Goal: Task Accomplishment & Management: Complete application form

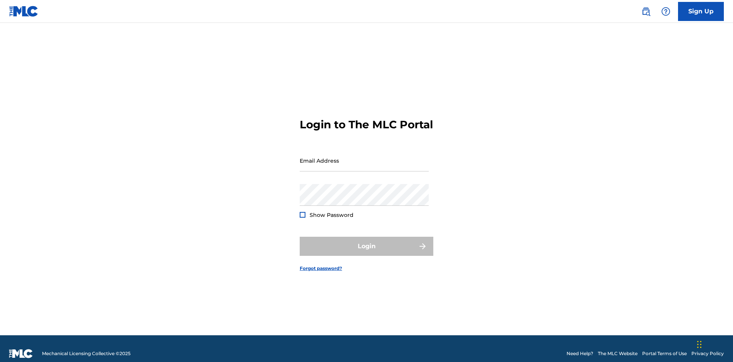
scroll to position [10, 0]
click at [364, 157] on input "Email Address" at bounding box center [364, 161] width 129 height 22
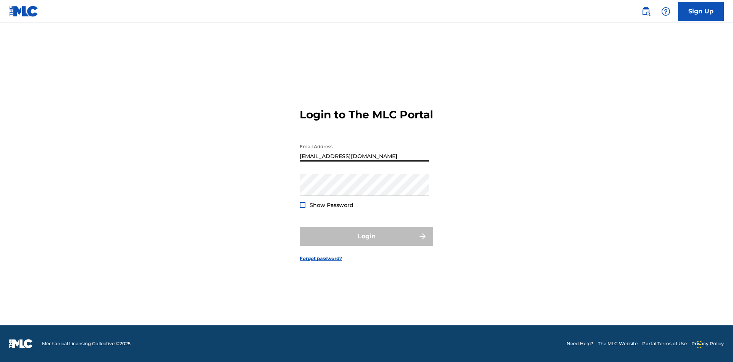
type input "[EMAIL_ADDRESS][DOMAIN_NAME]"
click at [367, 243] on button "Login" at bounding box center [367, 236] width 134 height 19
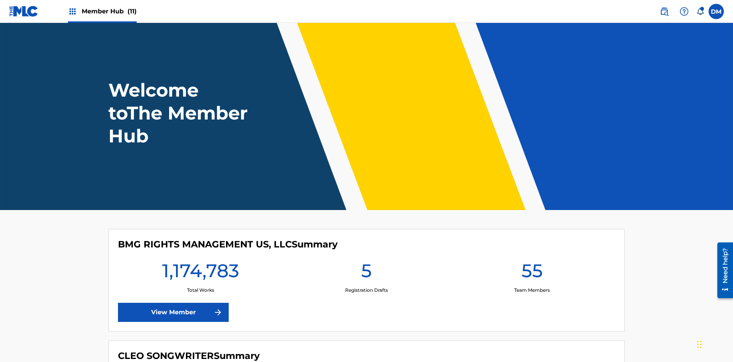
click at [109, 11] on span "Member Hub (11)" at bounding box center [109, 11] width 55 height 9
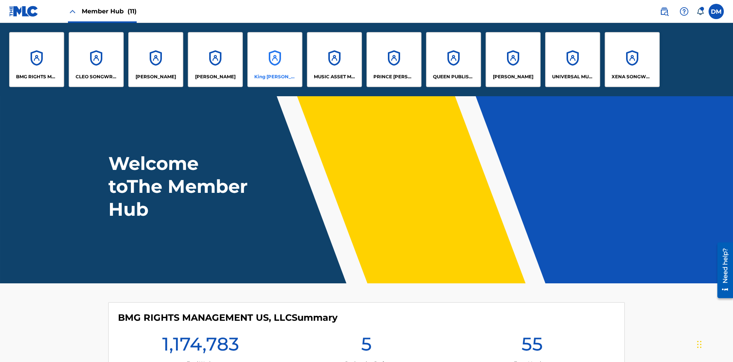
click at [275, 77] on p "King [PERSON_NAME]" at bounding box center [275, 76] width 42 height 7
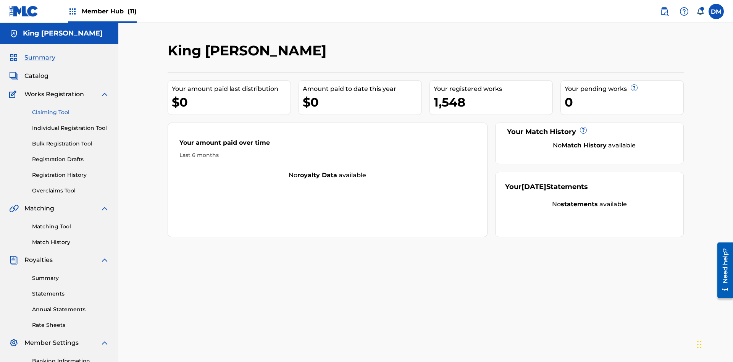
click at [71, 108] on link "Claiming Tool" at bounding box center [70, 112] width 77 height 8
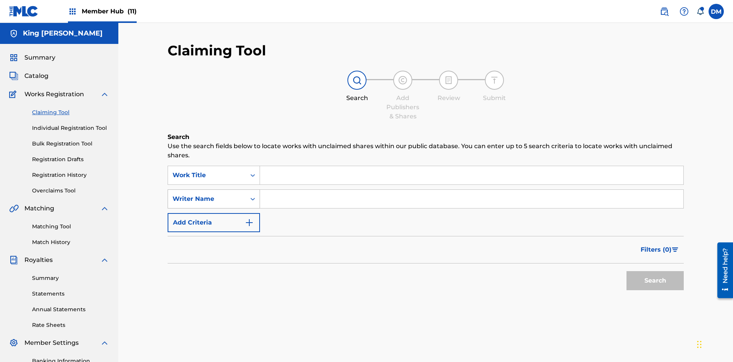
click at [207, 194] on div "Writer Name" at bounding box center [207, 198] width 69 height 9
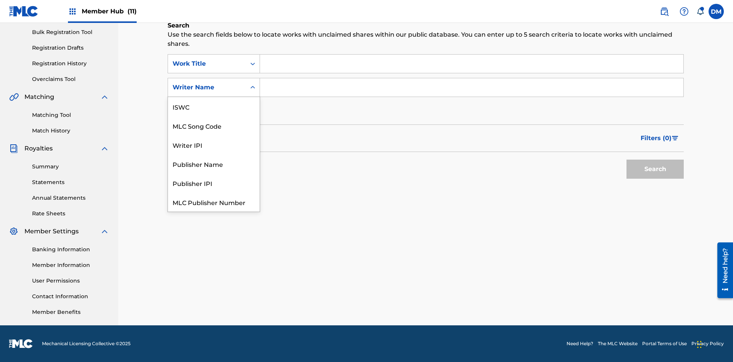
scroll to position [19, 0]
click at [214, 107] on div "MLC Song Code" at bounding box center [214, 106] width 92 height 19
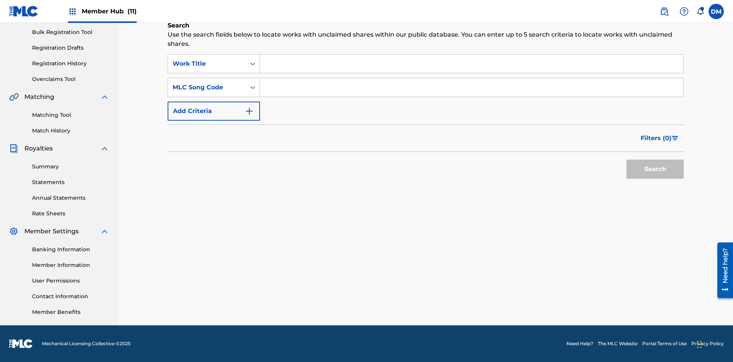
click at [472, 64] on input "Search Form" at bounding box center [471, 64] width 423 height 18
type input "NON-OWNED WORK TO CLAIM"
click at [472, 87] on input "Search Form" at bounding box center [471, 87] width 423 height 18
type input "RB0ZQR"
click at [655, 169] on button "Search" at bounding box center [655, 169] width 57 height 19
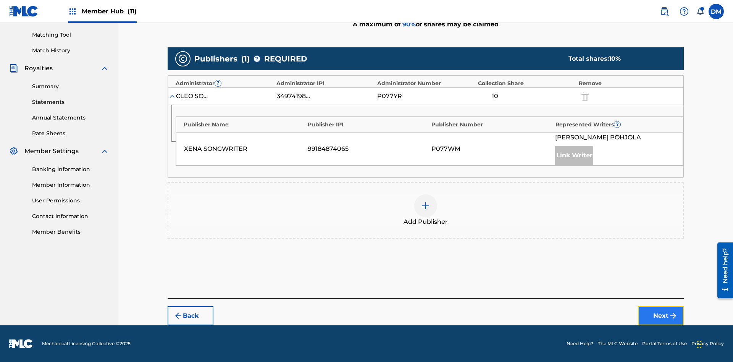
click at [661, 316] on button "Next" at bounding box center [661, 315] width 46 height 19
click at [426, 206] on img at bounding box center [425, 205] width 9 height 9
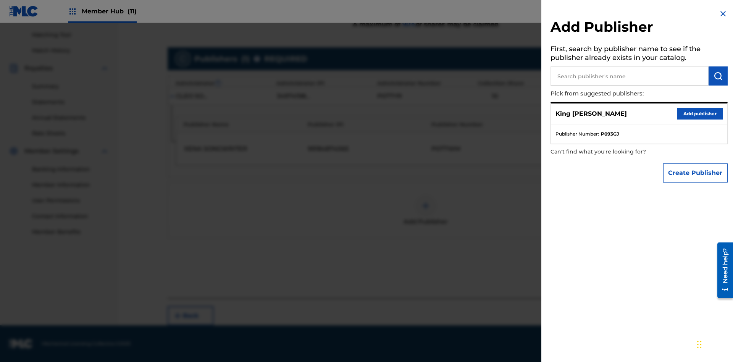
click at [630, 76] on input "text" at bounding box center [630, 75] width 158 height 19
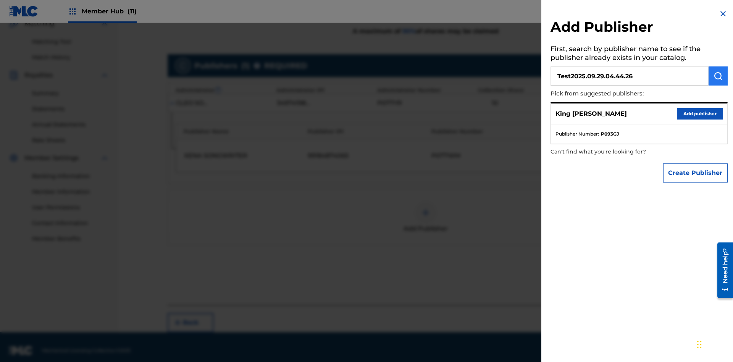
type input "Test2025.09.29.04.44.26"
click at [718, 76] on img "submit" at bounding box center [718, 75] width 9 height 9
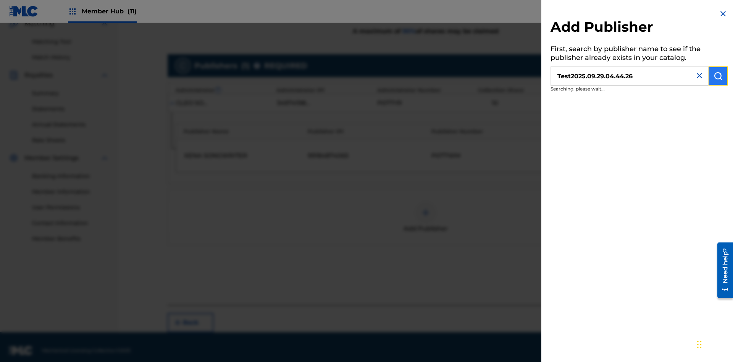
scroll to position [192, 0]
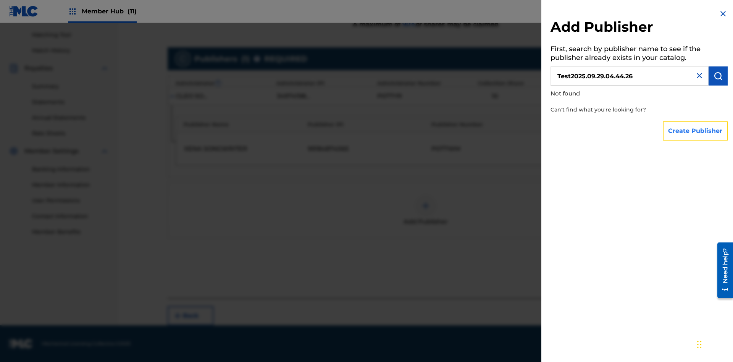
click at [696, 131] on button "Create Publisher" at bounding box center [695, 130] width 65 height 19
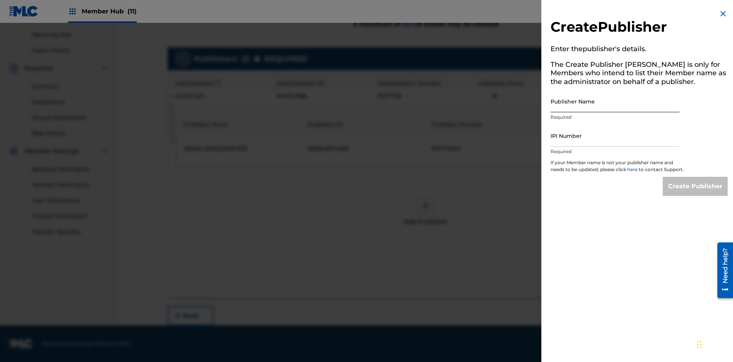
click at [615, 101] on input "Publisher Name" at bounding box center [615, 102] width 129 height 22
type input "Test2025.09.29.04.44.29"
click at [615, 136] on input "IPI Number" at bounding box center [615, 136] width 129 height 22
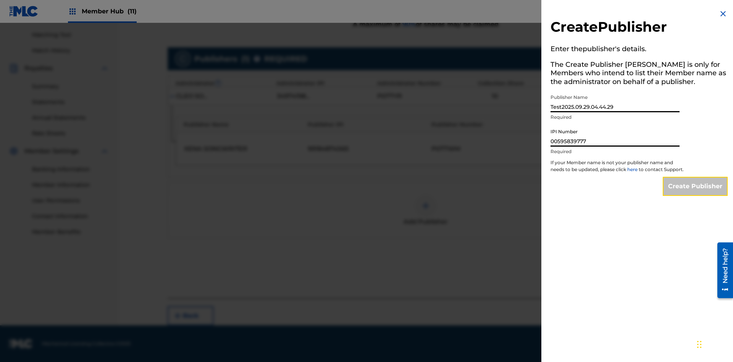
click at [696, 193] on input "Create Publisher" at bounding box center [695, 186] width 65 height 19
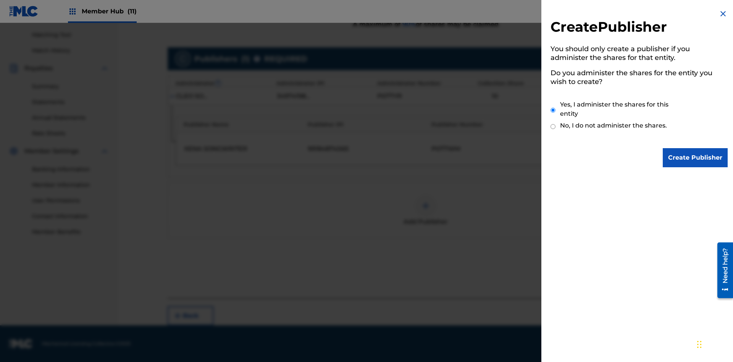
click at [553, 110] on input "Yes, I administer the shares for this entity" at bounding box center [553, 110] width 5 height 16
click at [696, 158] on input "Create Publisher" at bounding box center [695, 157] width 65 height 19
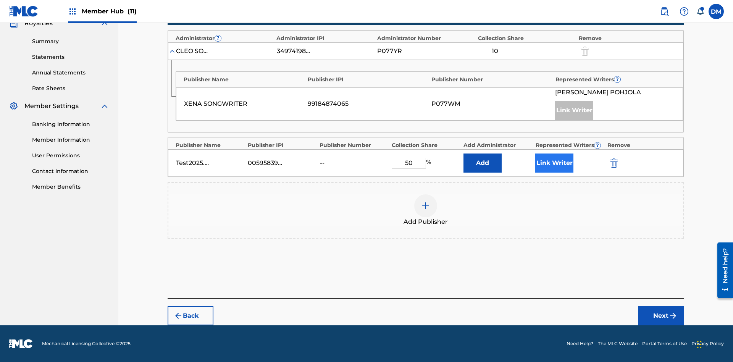
type input "50"
click at [554, 163] on button "Link Writer" at bounding box center [554, 163] width 38 height 19
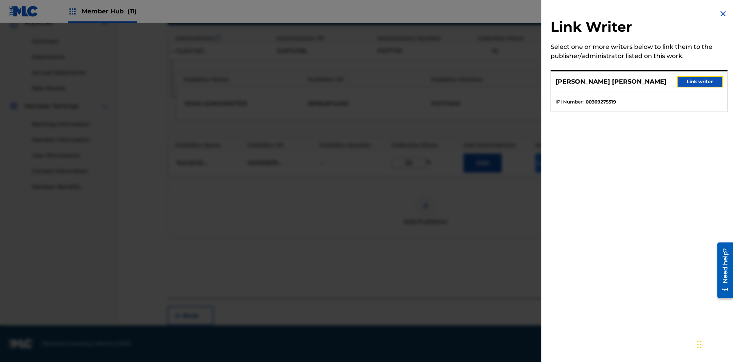
click at [700, 82] on button "Link writer" at bounding box center [700, 81] width 46 height 11
click at [554, 163] on button "Link Writer" at bounding box center [554, 163] width 38 height 19
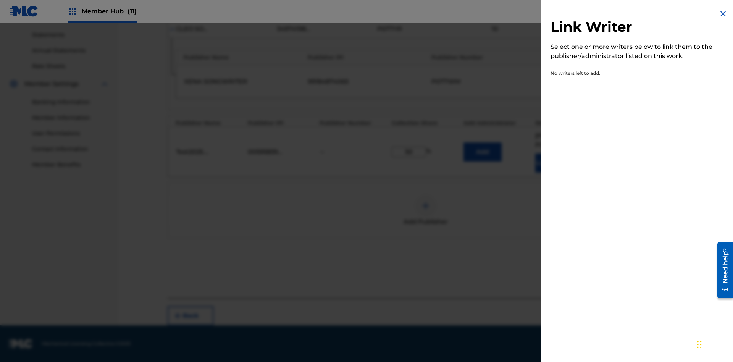
click at [723, 14] on img at bounding box center [723, 13] width 9 height 9
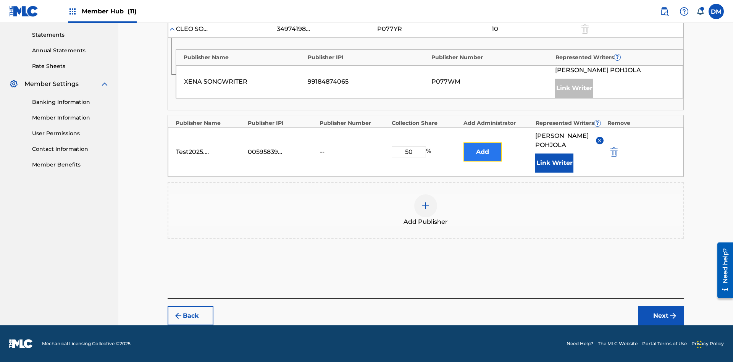
click at [483, 147] on button "Add" at bounding box center [483, 151] width 38 height 19
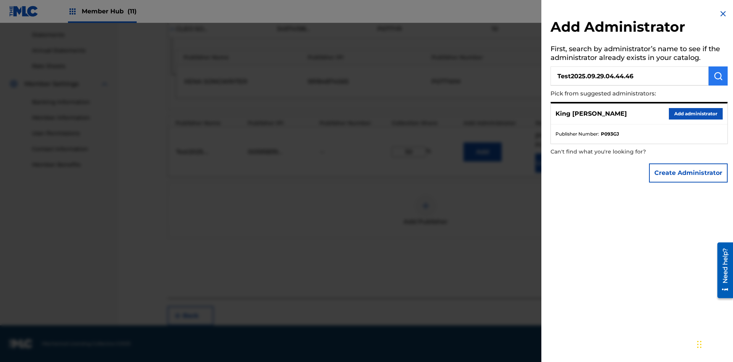
type input "Test2025.09.29.04.44.46"
click at [718, 76] on img "submit" at bounding box center [718, 75] width 9 height 9
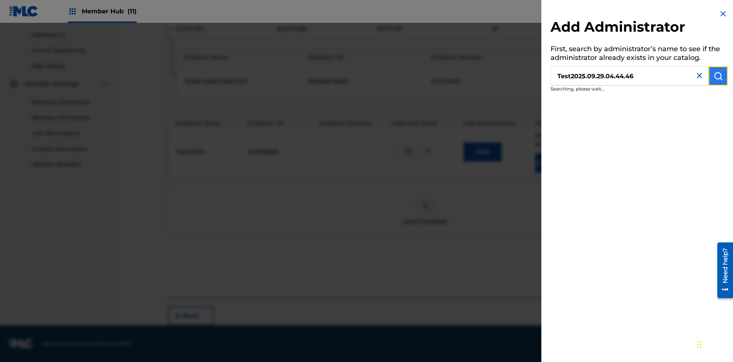
scroll to position [268, 0]
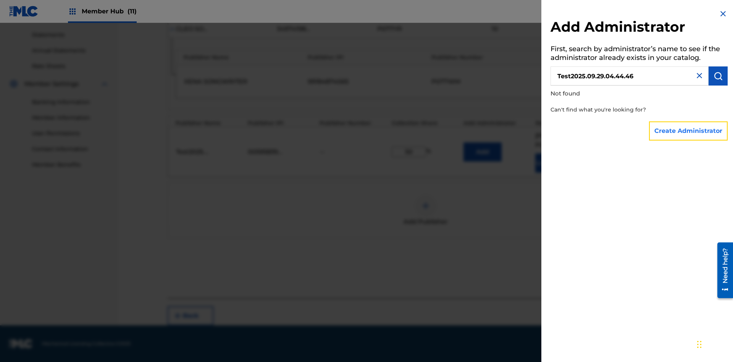
click at [689, 131] on button "Create Administrator" at bounding box center [688, 130] width 79 height 19
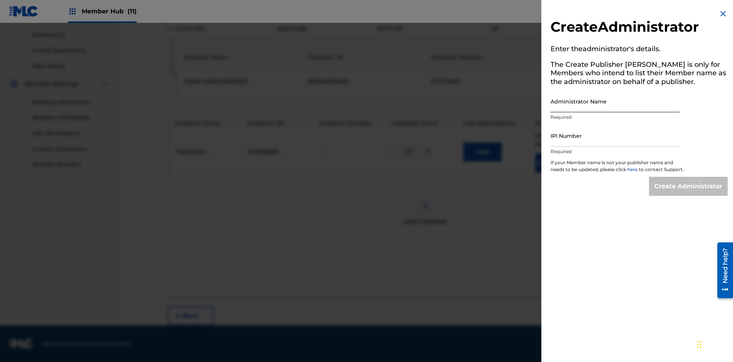
click at [615, 101] on input "Administrator Name" at bounding box center [615, 102] width 129 height 22
type input "Test2025.09.29.04.44.50"
click at [615, 136] on input "IPI Number" at bounding box center [615, 136] width 129 height 22
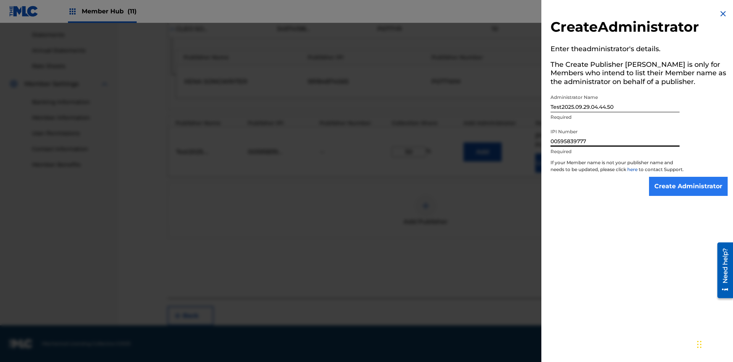
type input "00595839777"
click at [689, 193] on input "Create Administrator" at bounding box center [688, 186] width 79 height 19
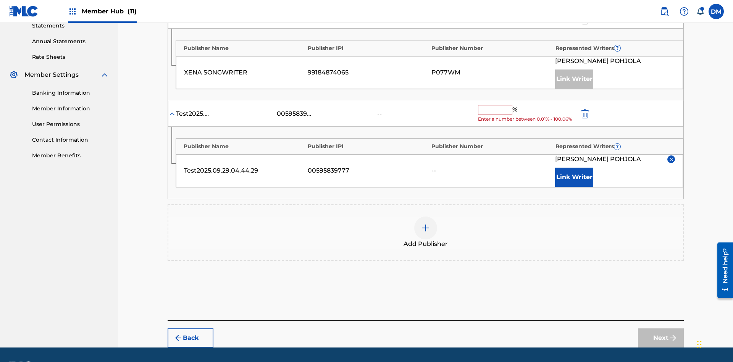
scroll to position [292, 0]
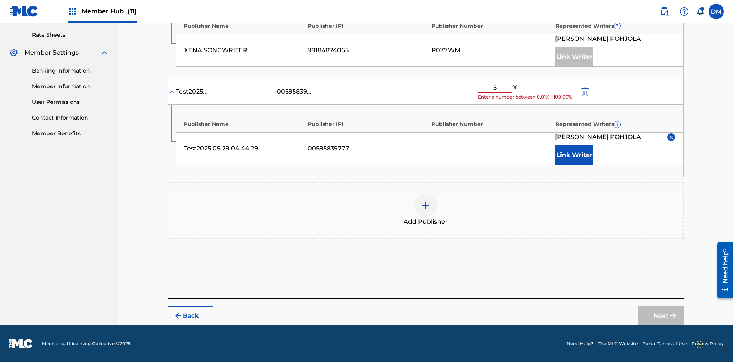
type input "50"
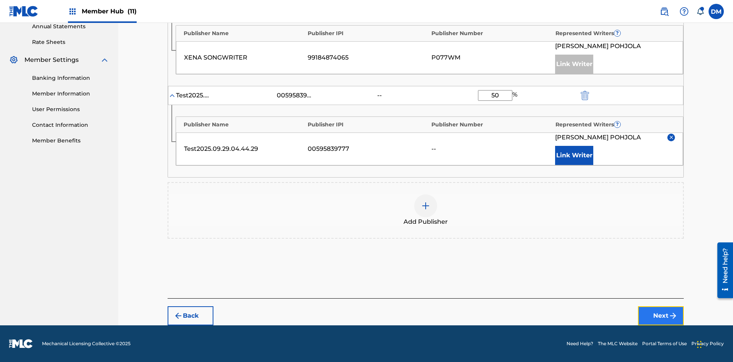
click at [661, 316] on button "Next" at bounding box center [661, 315] width 46 height 19
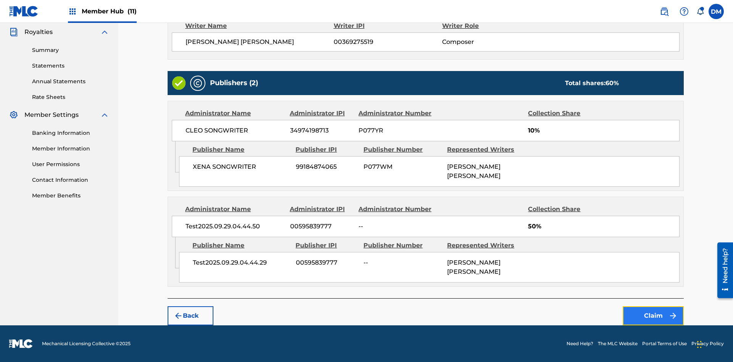
click at [653, 316] on button "Claim" at bounding box center [653, 315] width 61 height 19
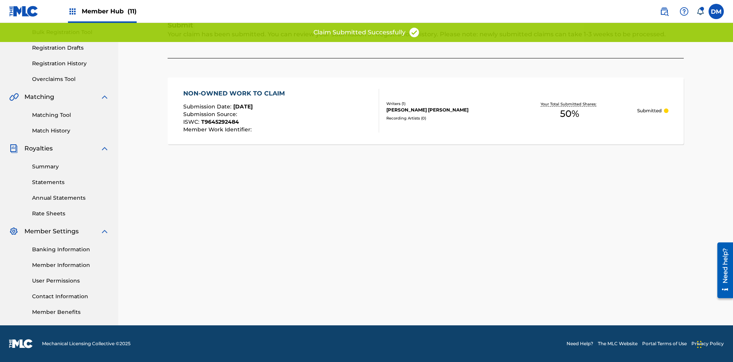
scroll to position [112, 0]
click at [71, 63] on link "Registration History" at bounding box center [70, 64] width 77 height 8
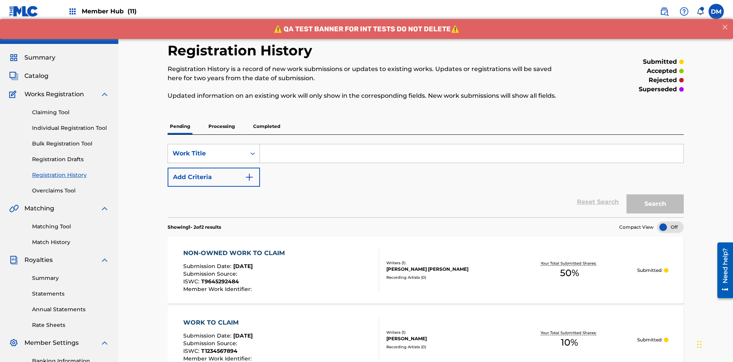
click at [472, 144] on input "Search Form" at bounding box center [471, 153] width 423 height 18
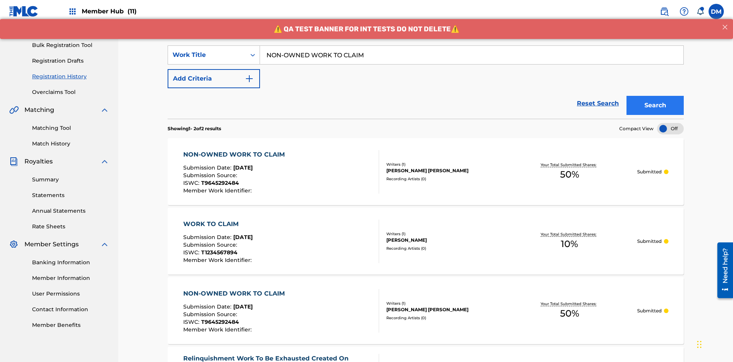
type input "NON-OWNED WORK TO CLAIM"
click at [655, 96] on button "Search" at bounding box center [655, 105] width 57 height 19
